Goal: Find specific page/section: Find specific page/section

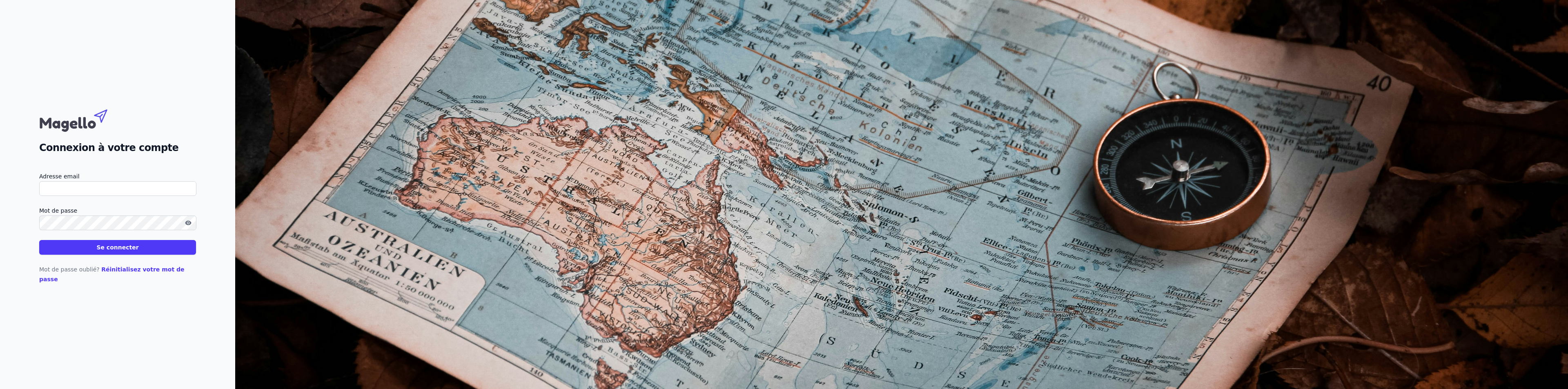
click at [64, 194] on input "Adresse email" at bounding box center [117, 188] width 157 height 15
click at [77, 192] on input "Adresse email" at bounding box center [117, 188] width 157 height 15
click at [73, 195] on input "[PERSON_NAME][EMAIL_ADDRESS][DOMAIN_NAME]" at bounding box center [117, 188] width 157 height 15
type input "[PERSON_NAME][EMAIL_ADDRESS][DOMAIN_NAME]"
click at [189, 226] on icon "button" at bounding box center [189, 223] width 7 height 7
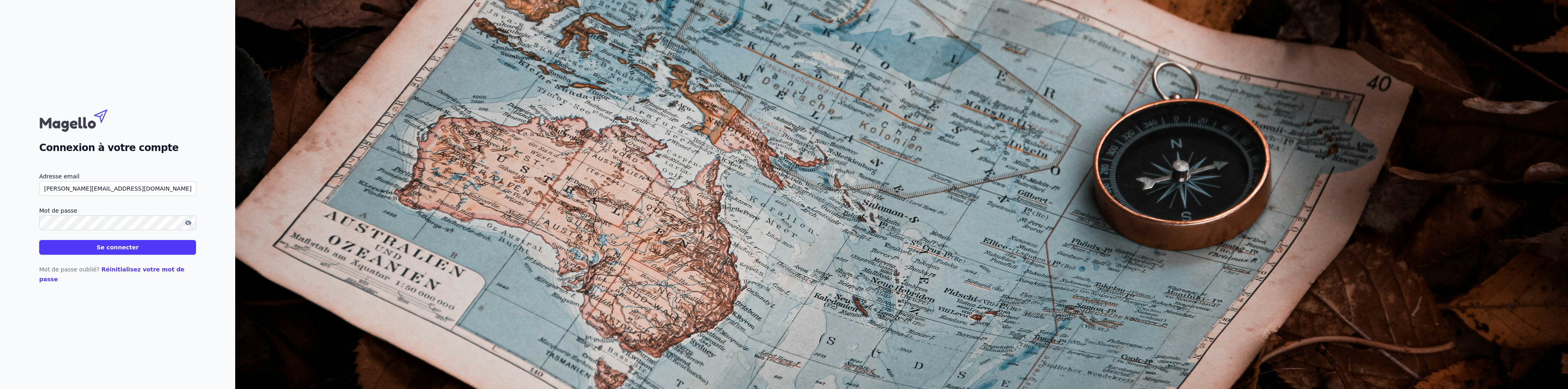
click at [39, 240] on button "Se connecter" at bounding box center [117, 248] width 157 height 15
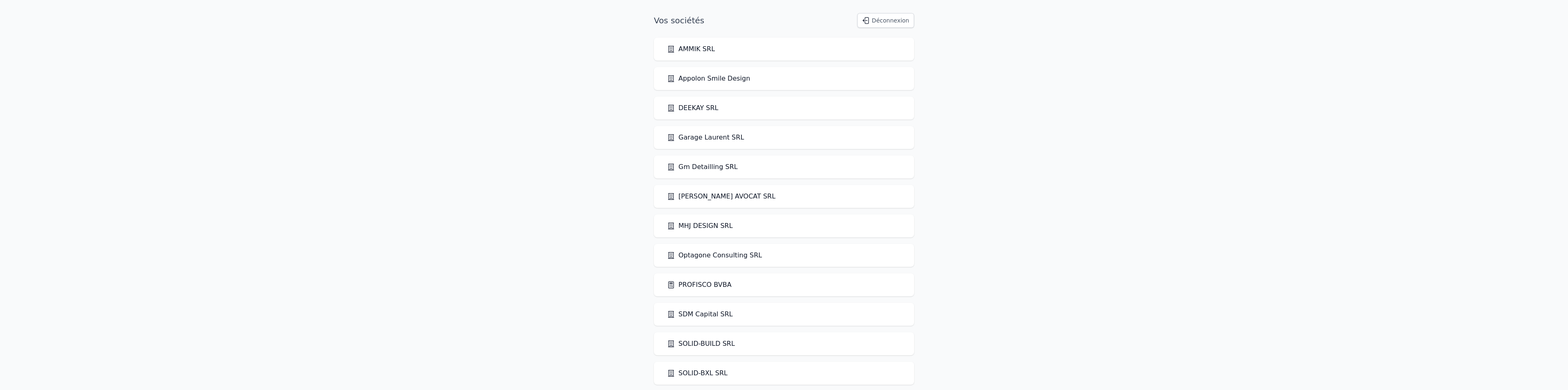
click at [713, 285] on link "PROFISCO BVBA" at bounding box center [699, 285] width 65 height 10
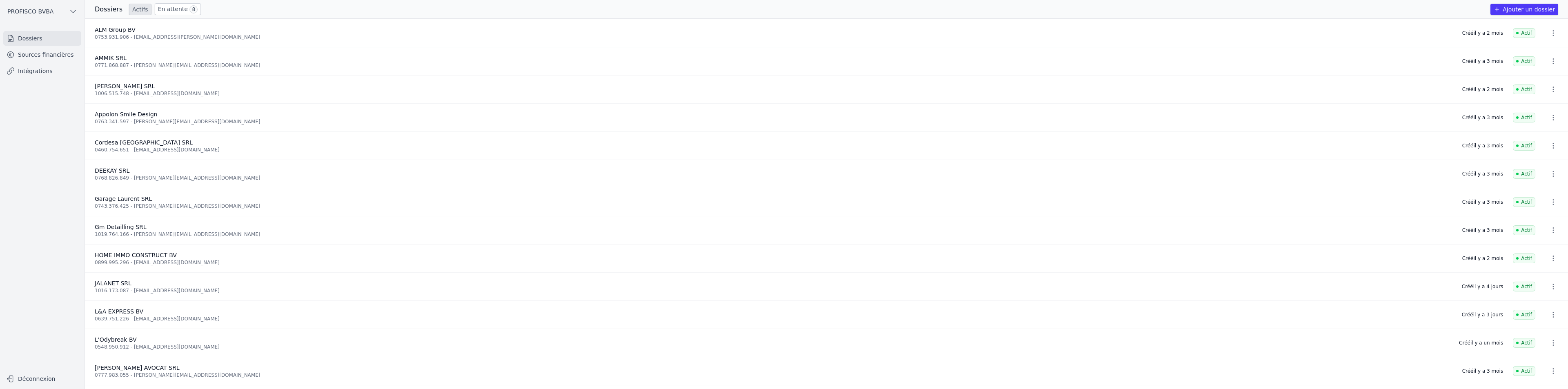
click at [35, 58] on link "Sources financières" at bounding box center [42, 55] width 78 height 15
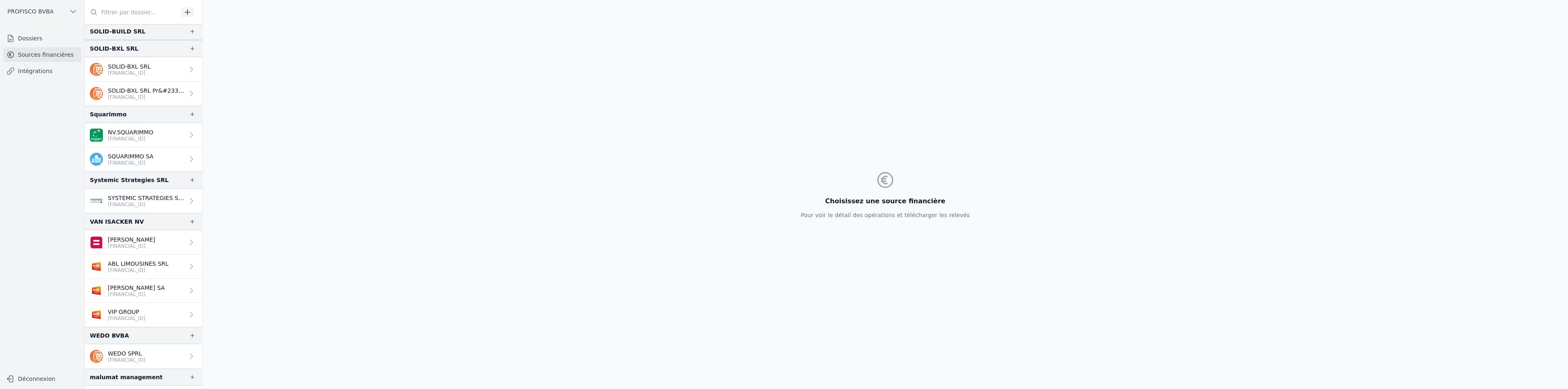
scroll to position [1381, 0]
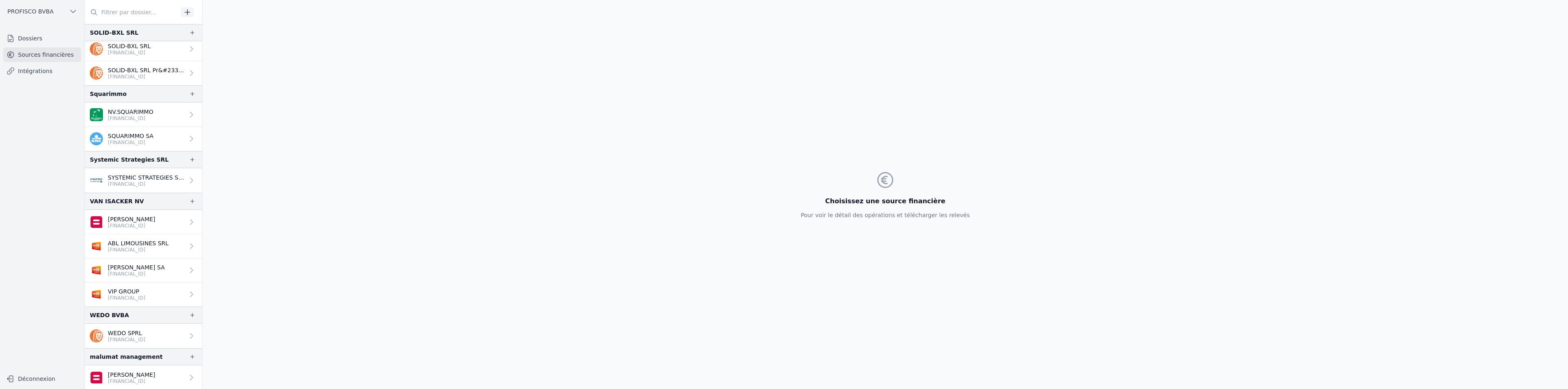
click at [118, 133] on p "SQUARIMMO SA" at bounding box center [131, 136] width 46 height 8
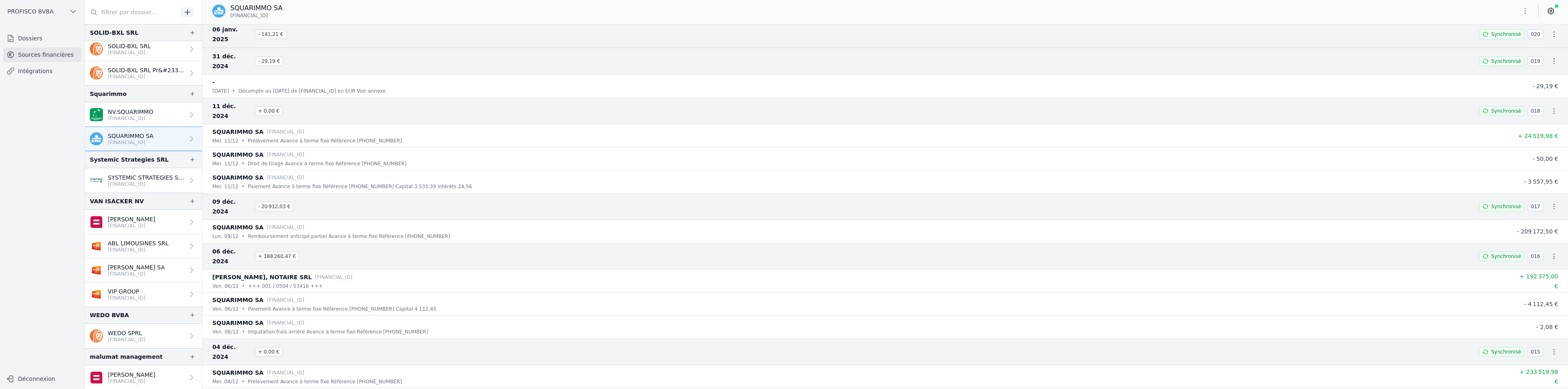
scroll to position [735, 0]
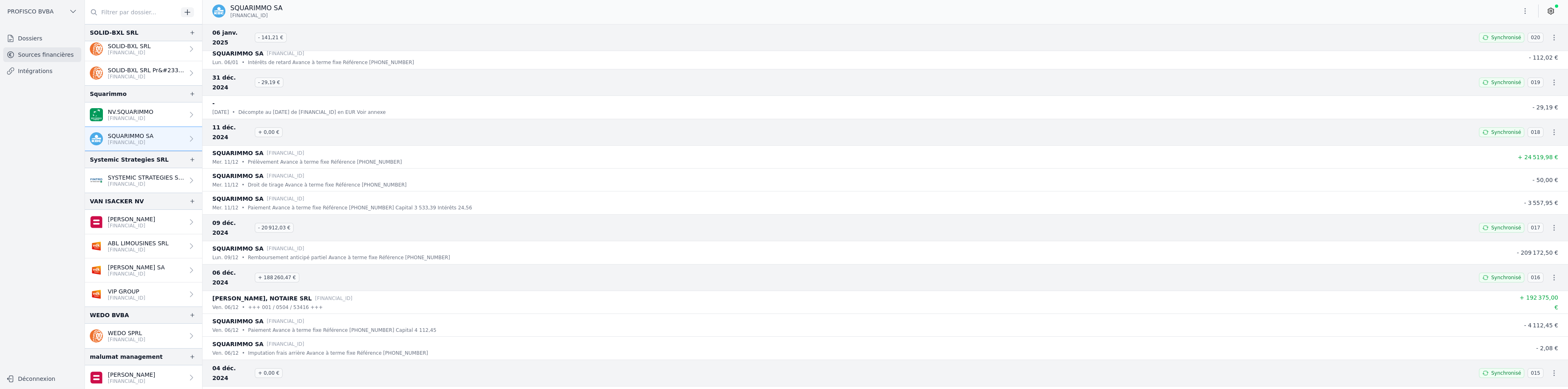
click at [1551, 223] on icon "button" at bounding box center [1554, 227] width 8 height 8
click at [1550, 223] on div at bounding box center [784, 194] width 1568 height 389
click at [1553, 275] on icon "button" at bounding box center [1554, 277] width 1 height 5
click at [1549, 309] on div at bounding box center [784, 194] width 1568 height 389
click at [1550, 369] on icon "button" at bounding box center [1554, 373] width 8 height 8
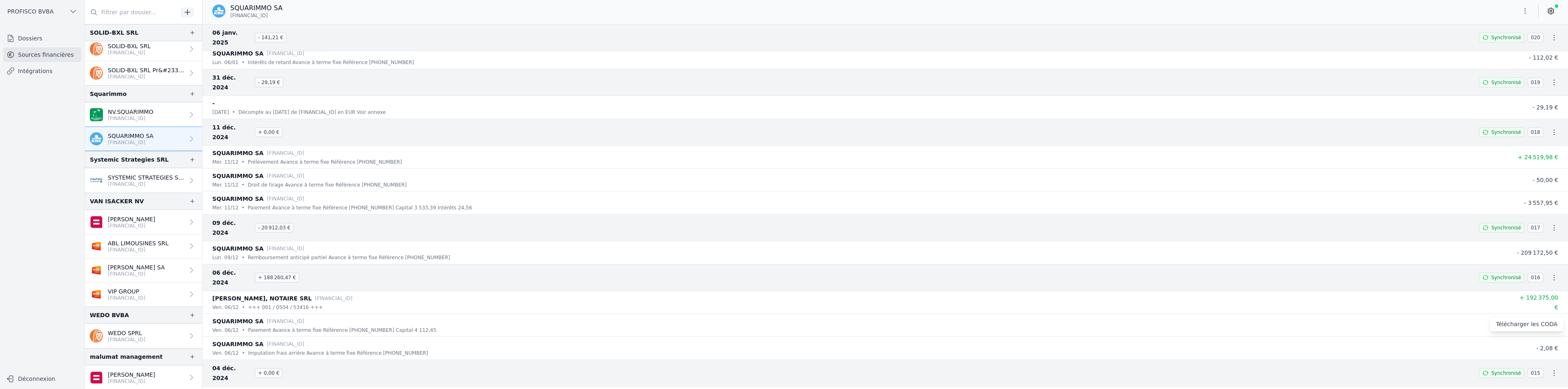
click at [349, 215] on div at bounding box center [784, 194] width 1568 height 389
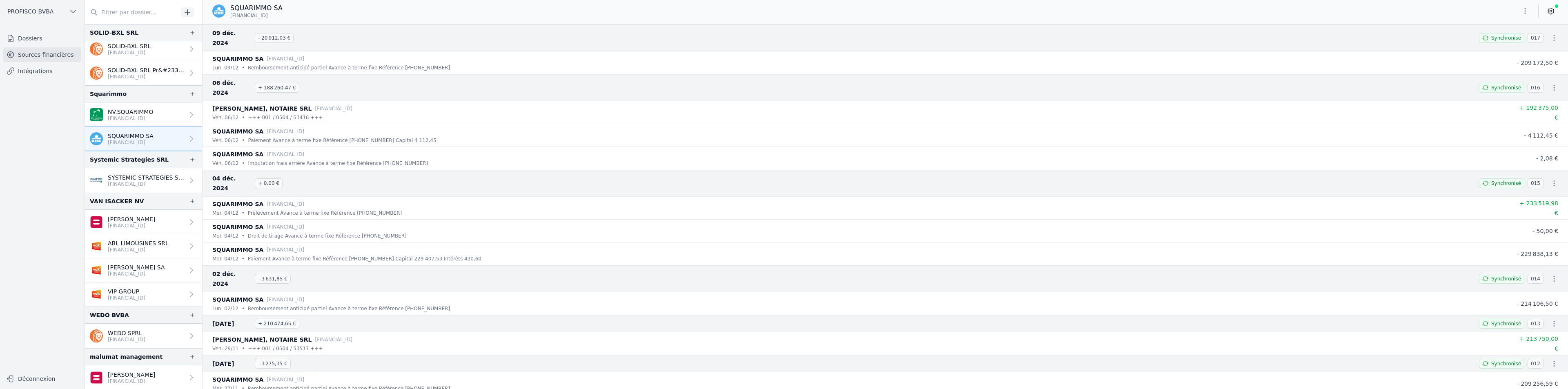
scroll to position [857, 0]
